Goal: Navigation & Orientation: Find specific page/section

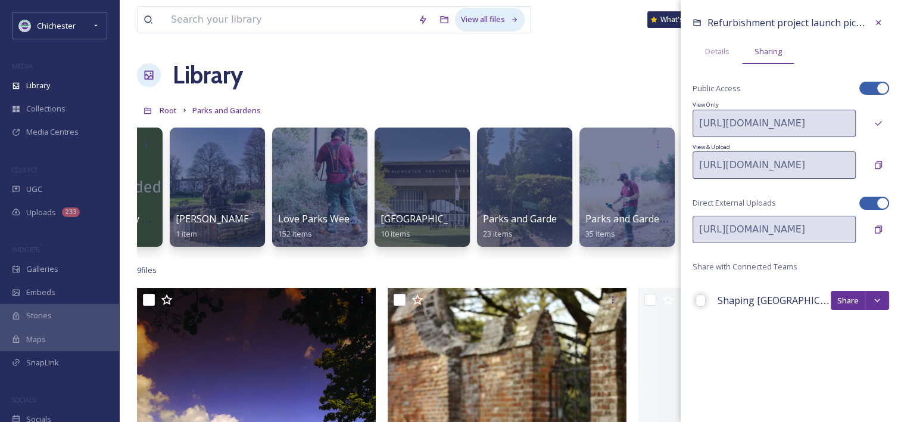
scroll to position [0, 483]
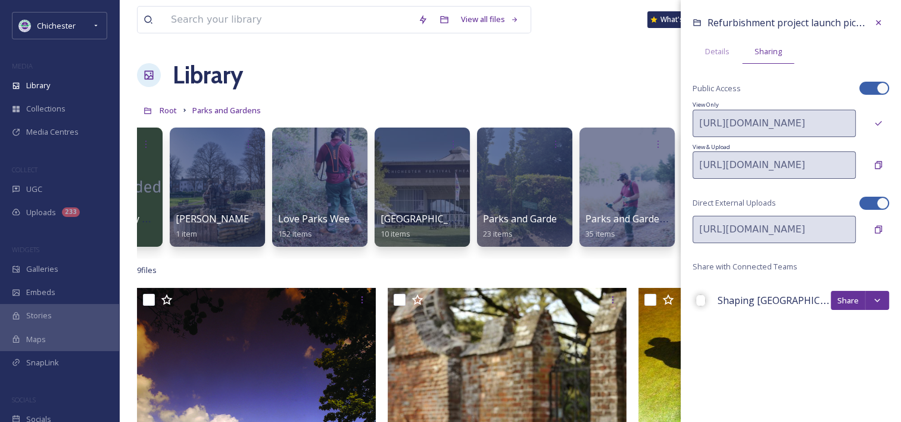
drag, startPoint x: 879, startPoint y: 20, endPoint x: 865, endPoint y: 19, distance: 13.7
click at [748, 21] on icon at bounding box center [878, 23] width 10 height 10
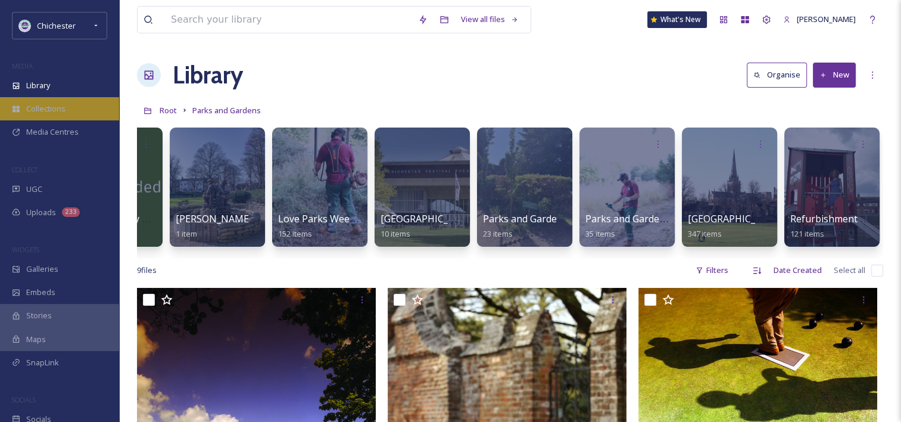
click at [52, 109] on span "Collections" at bounding box center [45, 108] width 39 height 11
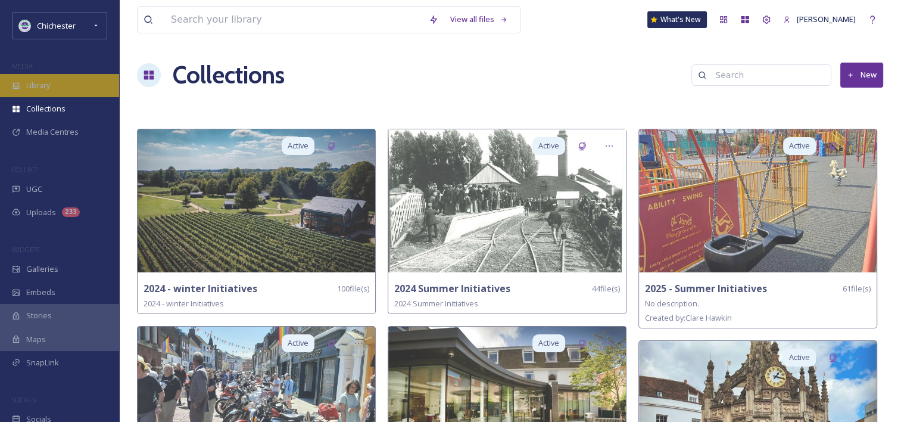
click at [43, 95] on div "Library" at bounding box center [59, 85] width 119 height 23
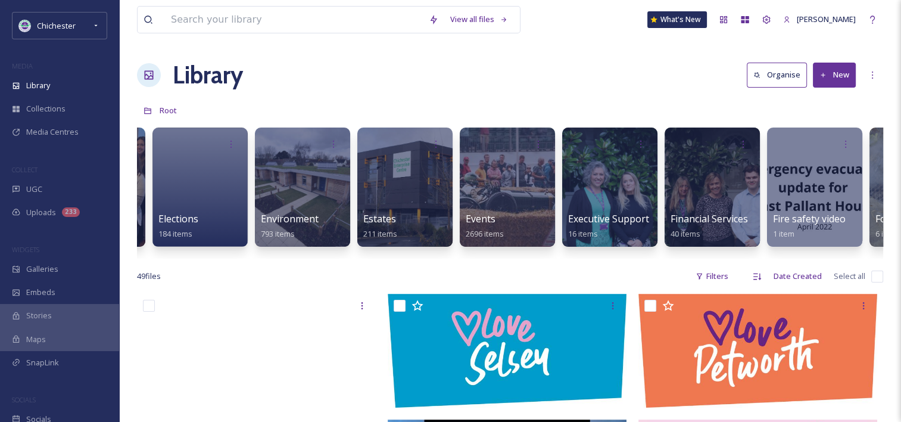
scroll to position [0, 2044]
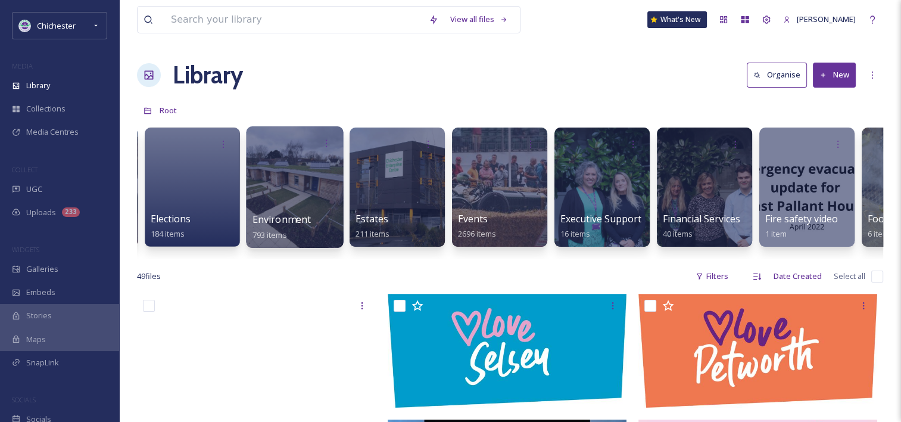
click at [282, 179] on div at bounding box center [294, 186] width 97 height 121
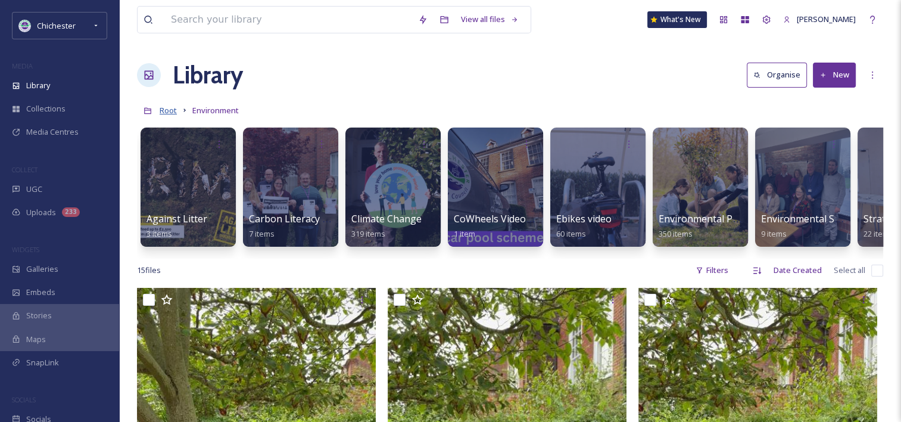
click at [165, 111] on span "Root" at bounding box center [168, 110] width 17 height 11
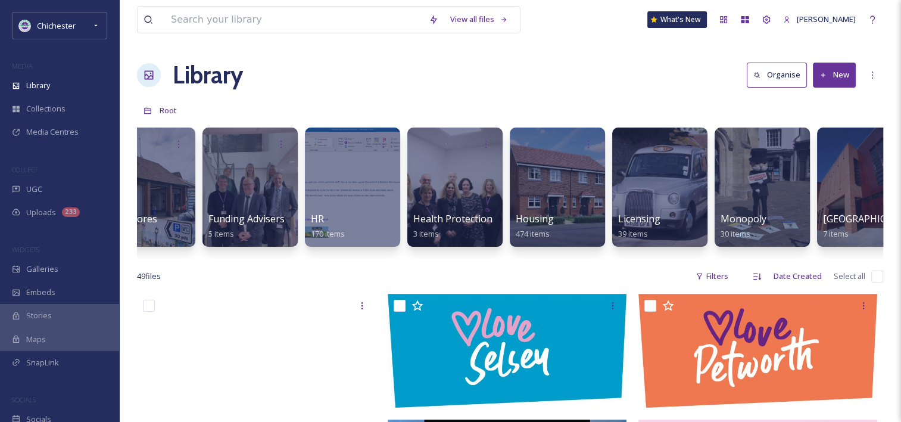
scroll to position [0, 2912]
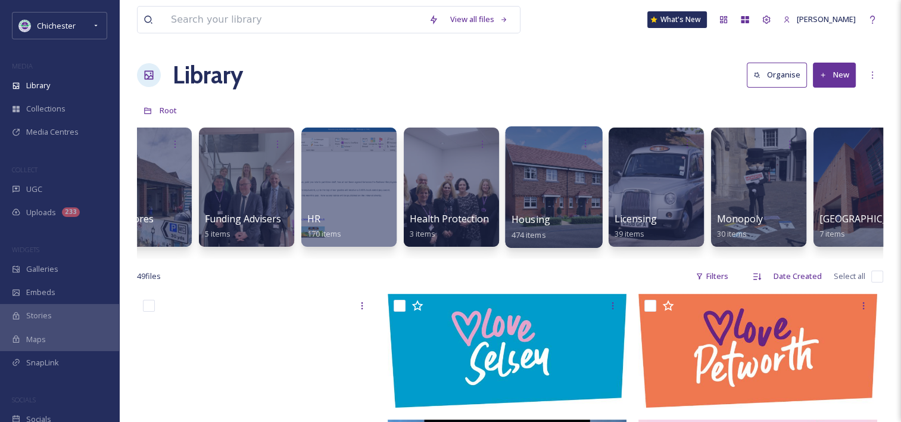
click at [537, 173] on div at bounding box center [553, 186] width 97 height 121
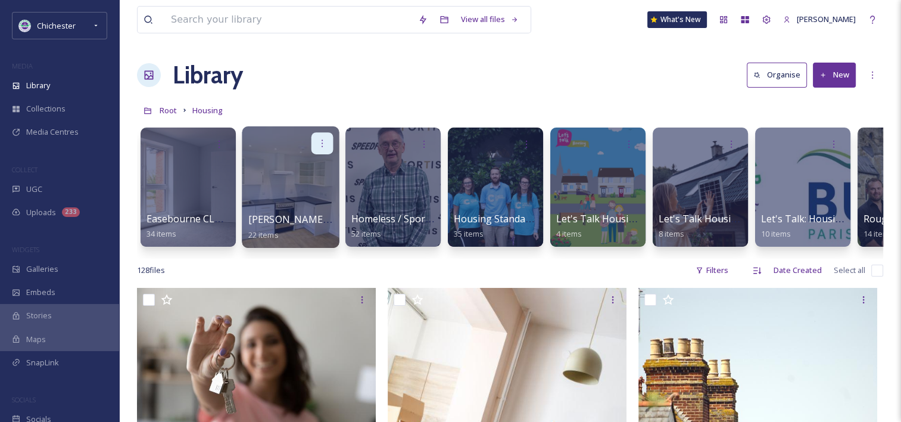
click at [322, 143] on icon at bounding box center [322, 143] width 10 height 10
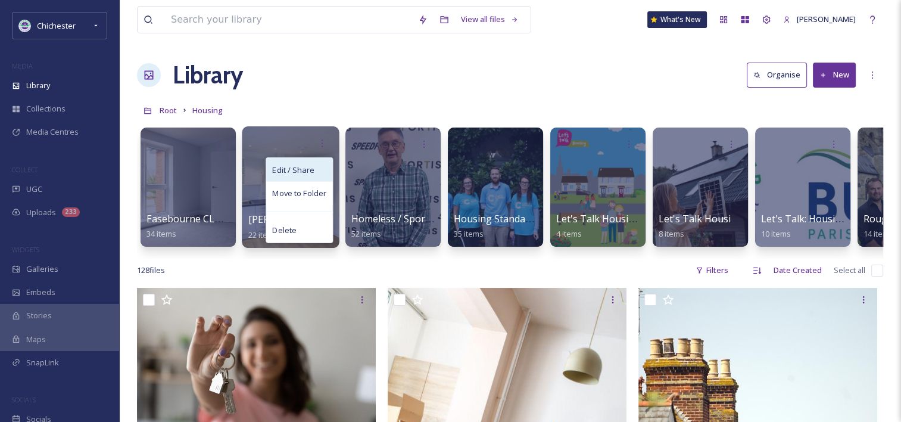
click at [306, 171] on span "Edit / Share" at bounding box center [293, 170] width 42 height 12
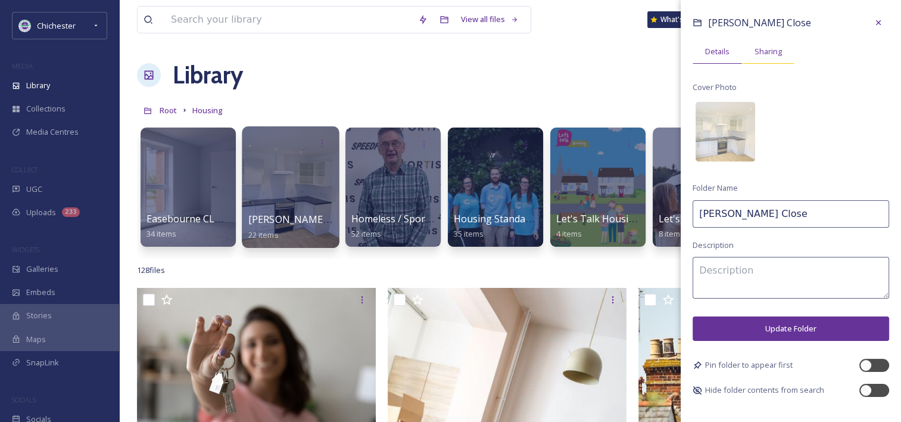
click at [748, 46] on span "Sharing" at bounding box center [767, 51] width 27 height 11
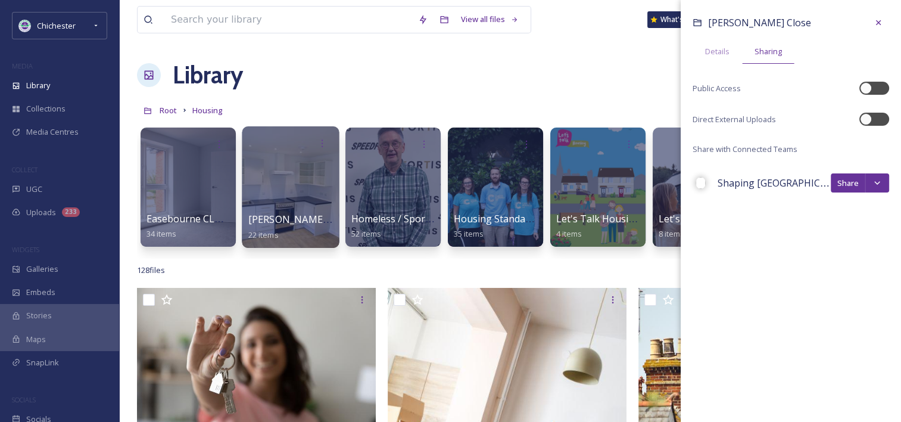
click at [748, 83] on div "Public Access" at bounding box center [790, 88] width 196 height 13
click at [748, 91] on div at bounding box center [874, 88] width 30 height 13
checkbox input "true"
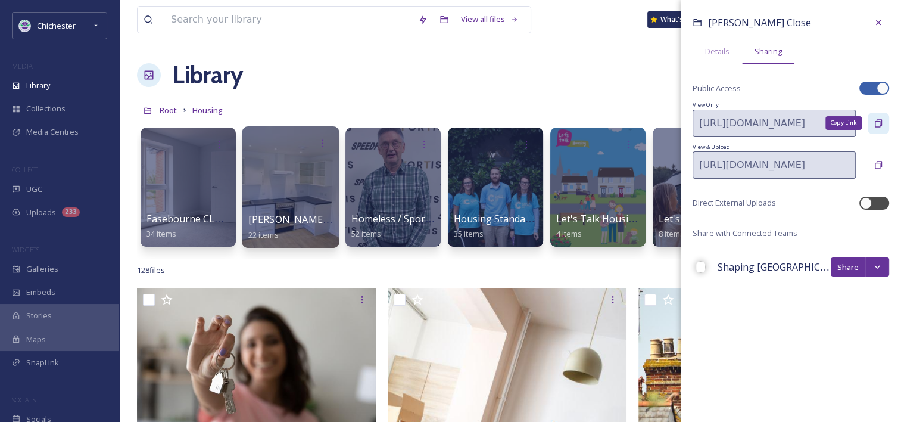
click at [748, 121] on icon at bounding box center [878, 123] width 7 height 8
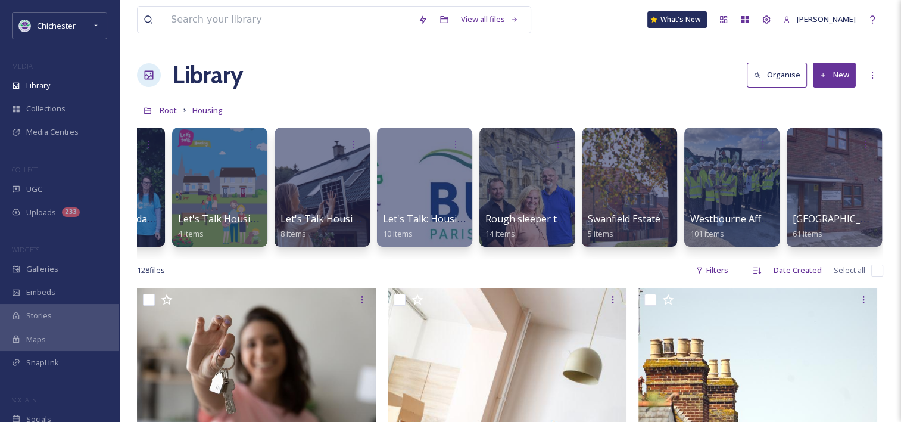
scroll to position [0, 380]
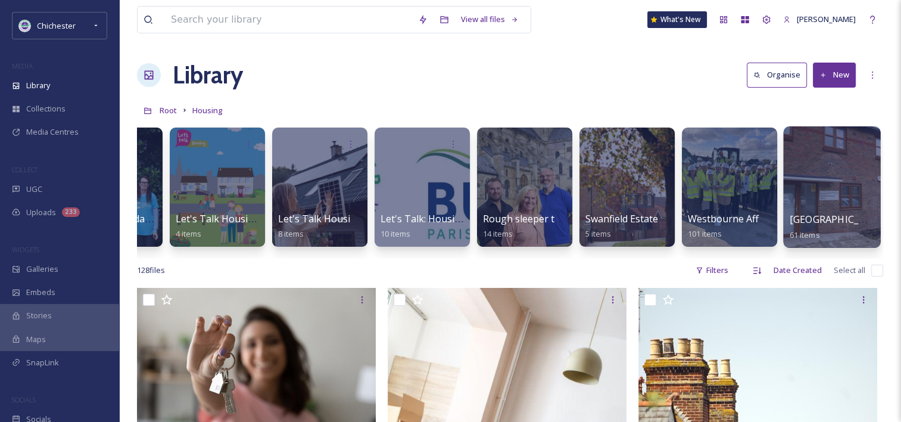
click at [748, 181] on div at bounding box center [831, 186] width 97 height 121
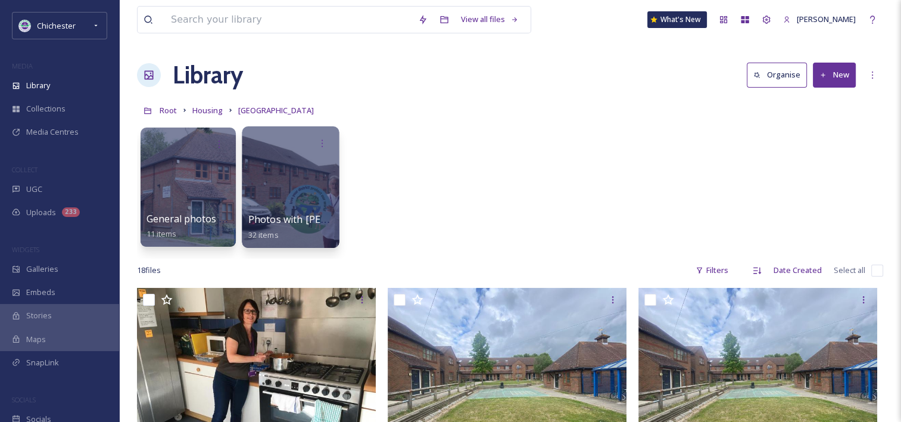
click at [275, 179] on div at bounding box center [290, 186] width 97 height 121
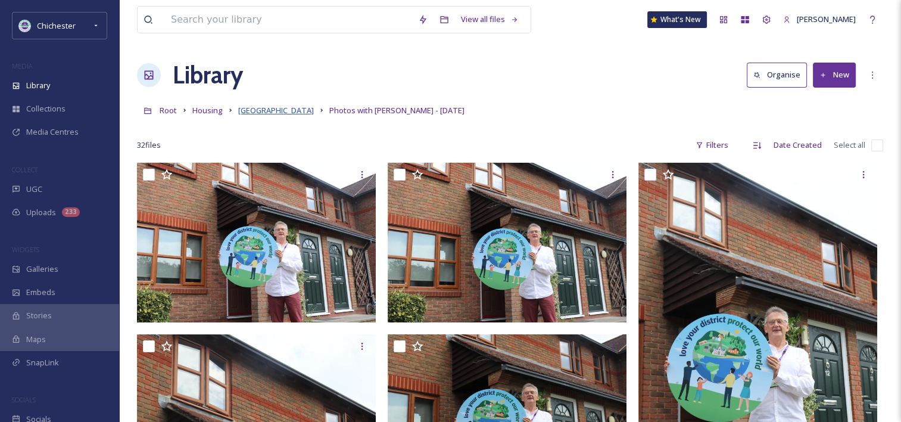
click at [272, 116] on span "[GEOGRAPHIC_DATA]" at bounding box center [276, 110] width 76 height 11
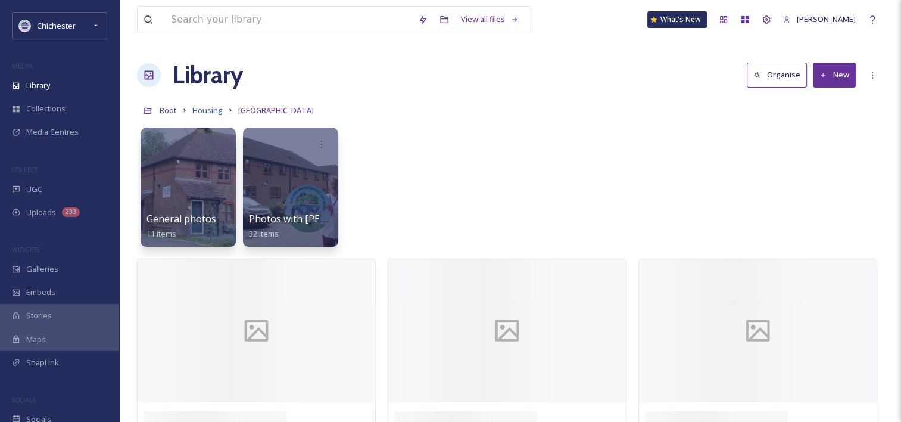
click at [214, 112] on span "Housing" at bounding box center [207, 110] width 30 height 11
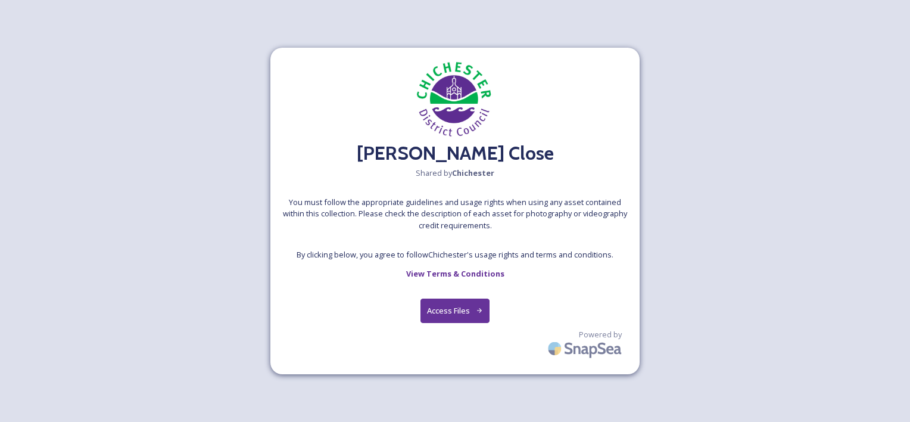
click at [462, 317] on button "Access Files" at bounding box center [455, 310] width 70 height 24
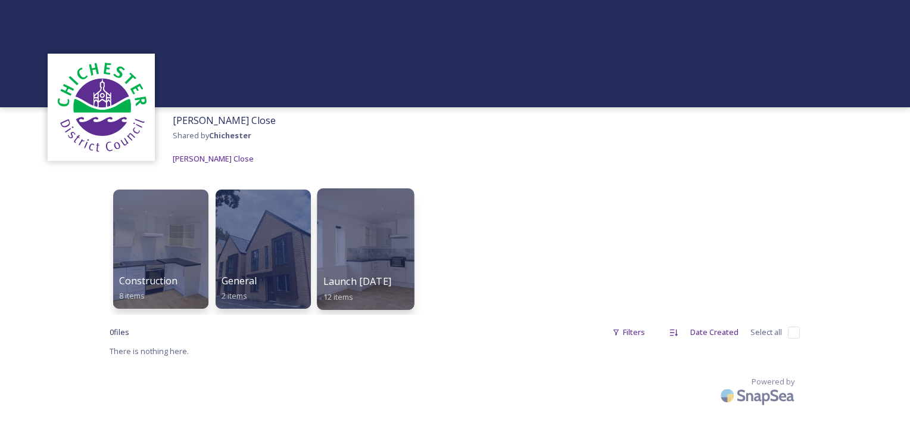
click at [356, 246] on div at bounding box center [365, 248] width 97 height 121
